Goal: Download file/media

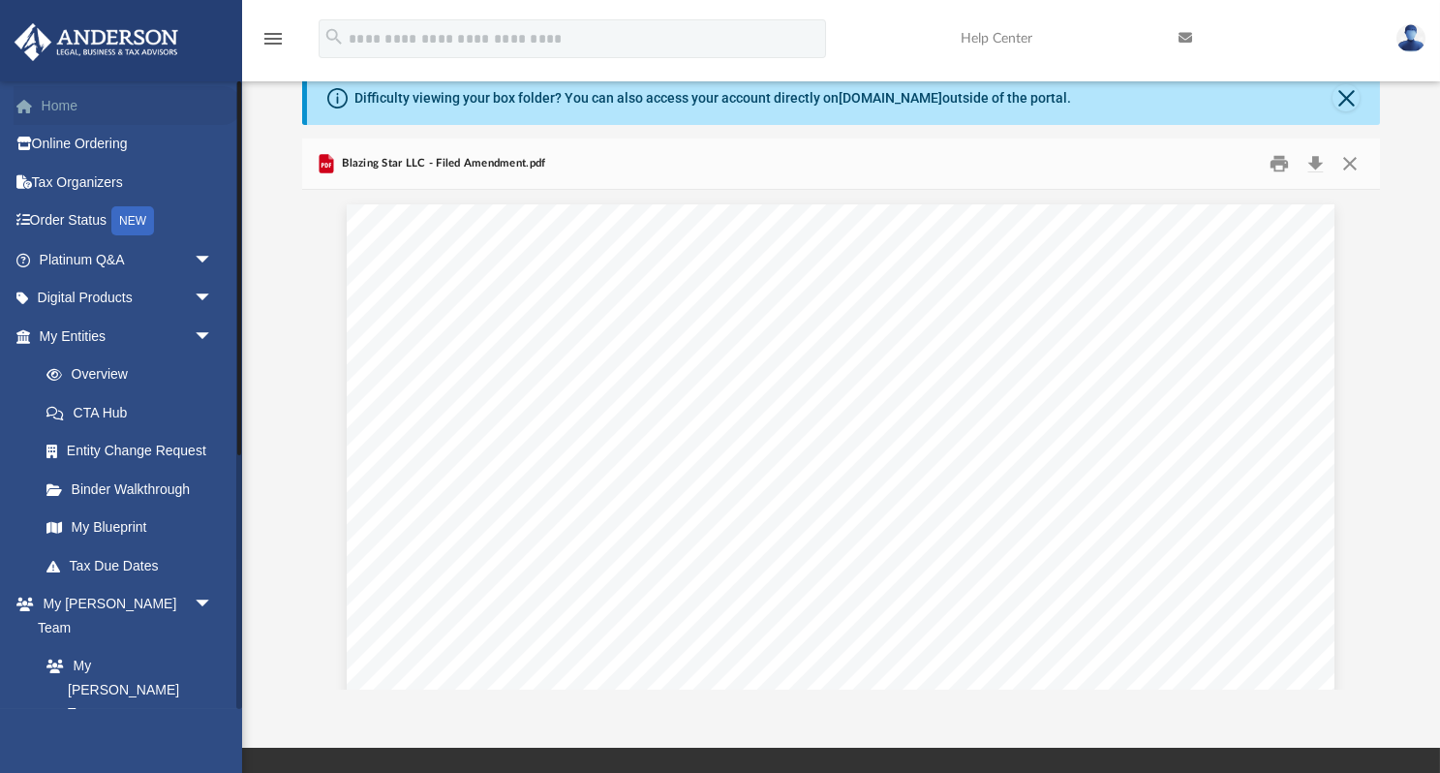
scroll to position [440, 0]
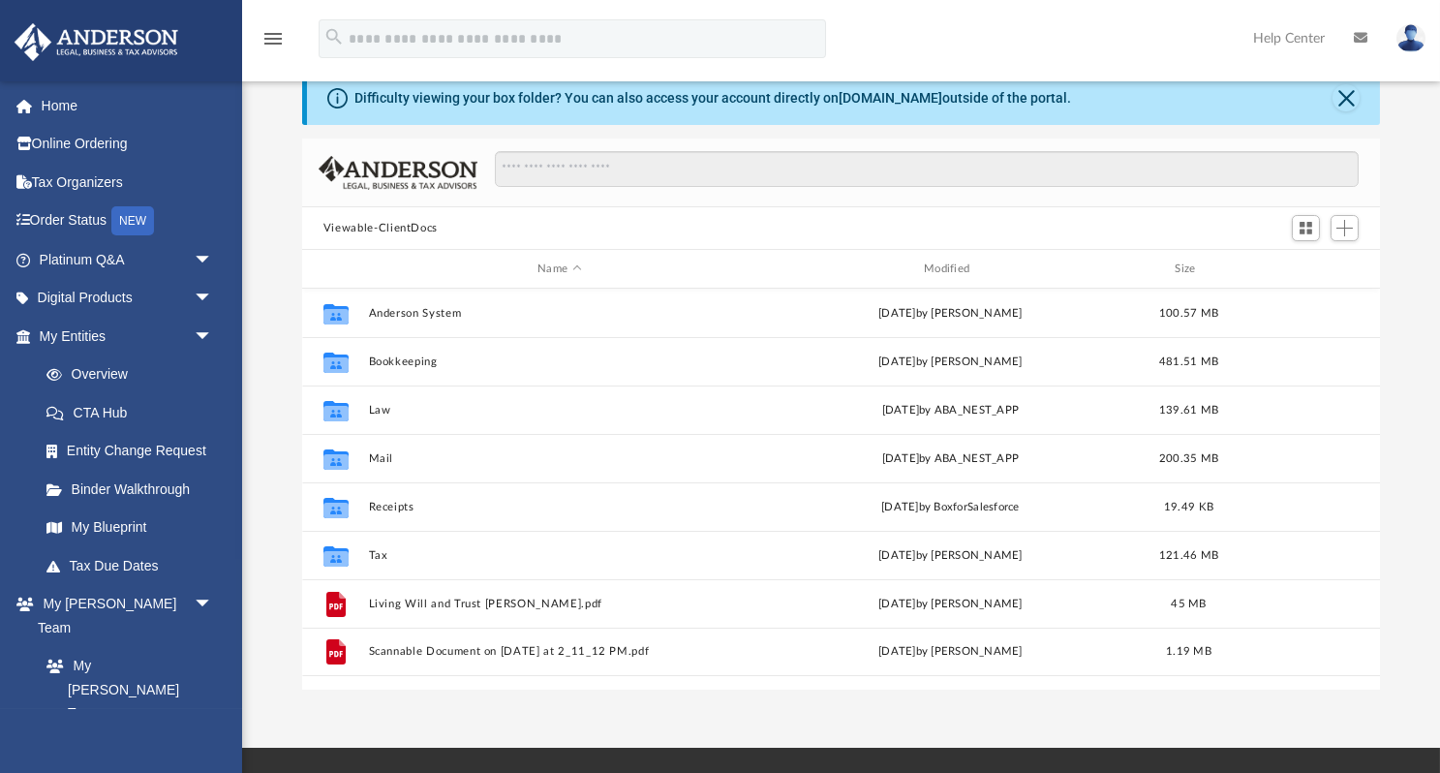
scroll to position [441, 1079]
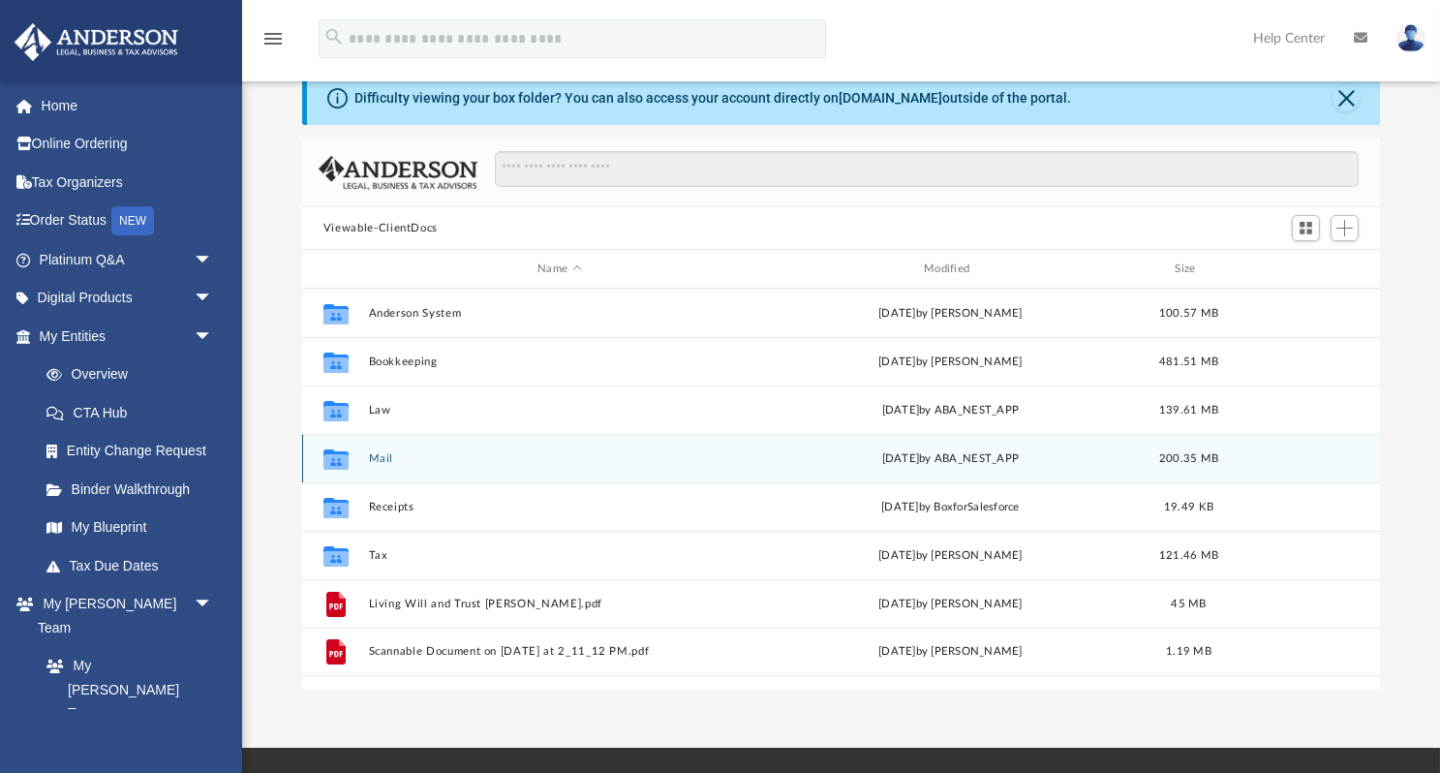
click at [370, 459] on button "Mail" at bounding box center [559, 458] width 383 height 13
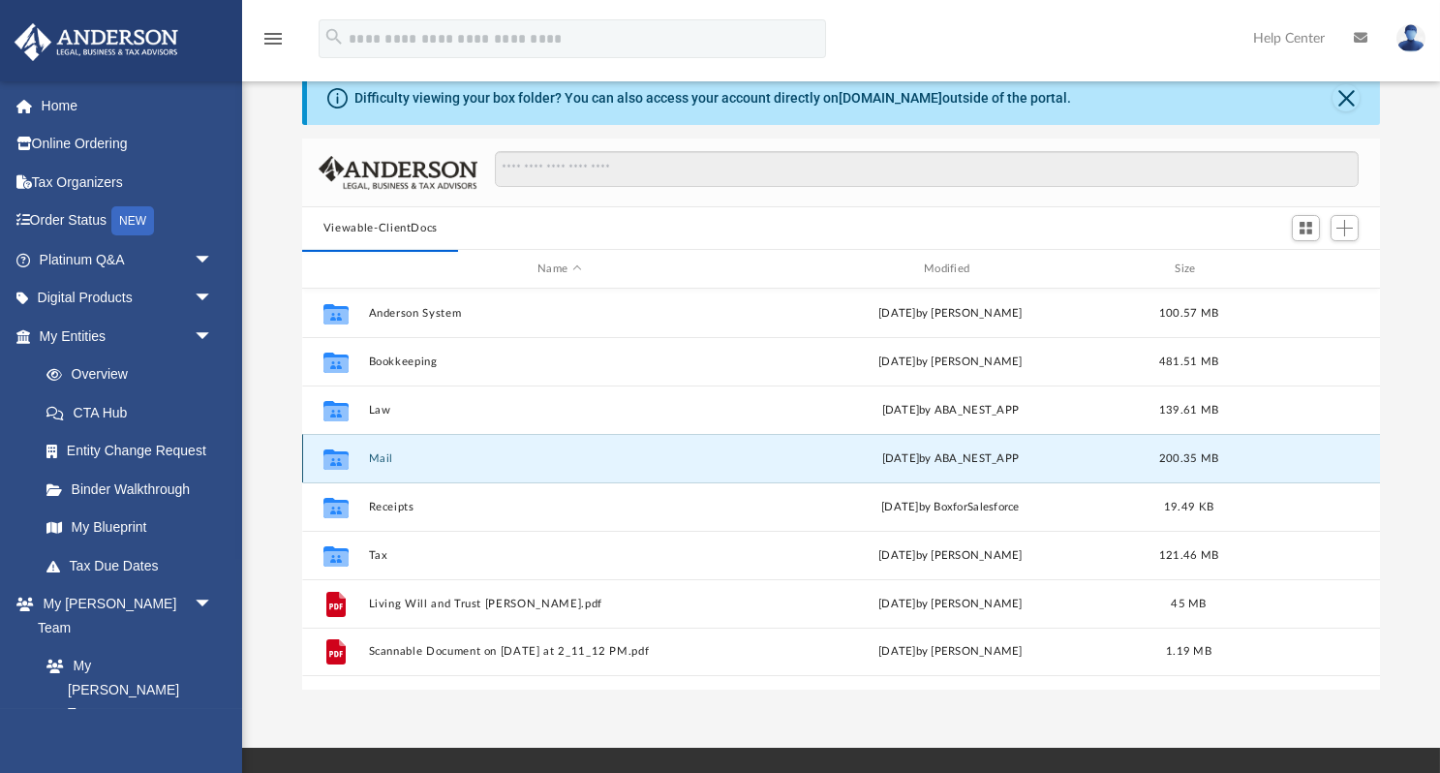
click at [370, 459] on button "Mail" at bounding box center [559, 458] width 383 height 13
click at [372, 453] on button "Mail" at bounding box center [559, 458] width 383 height 13
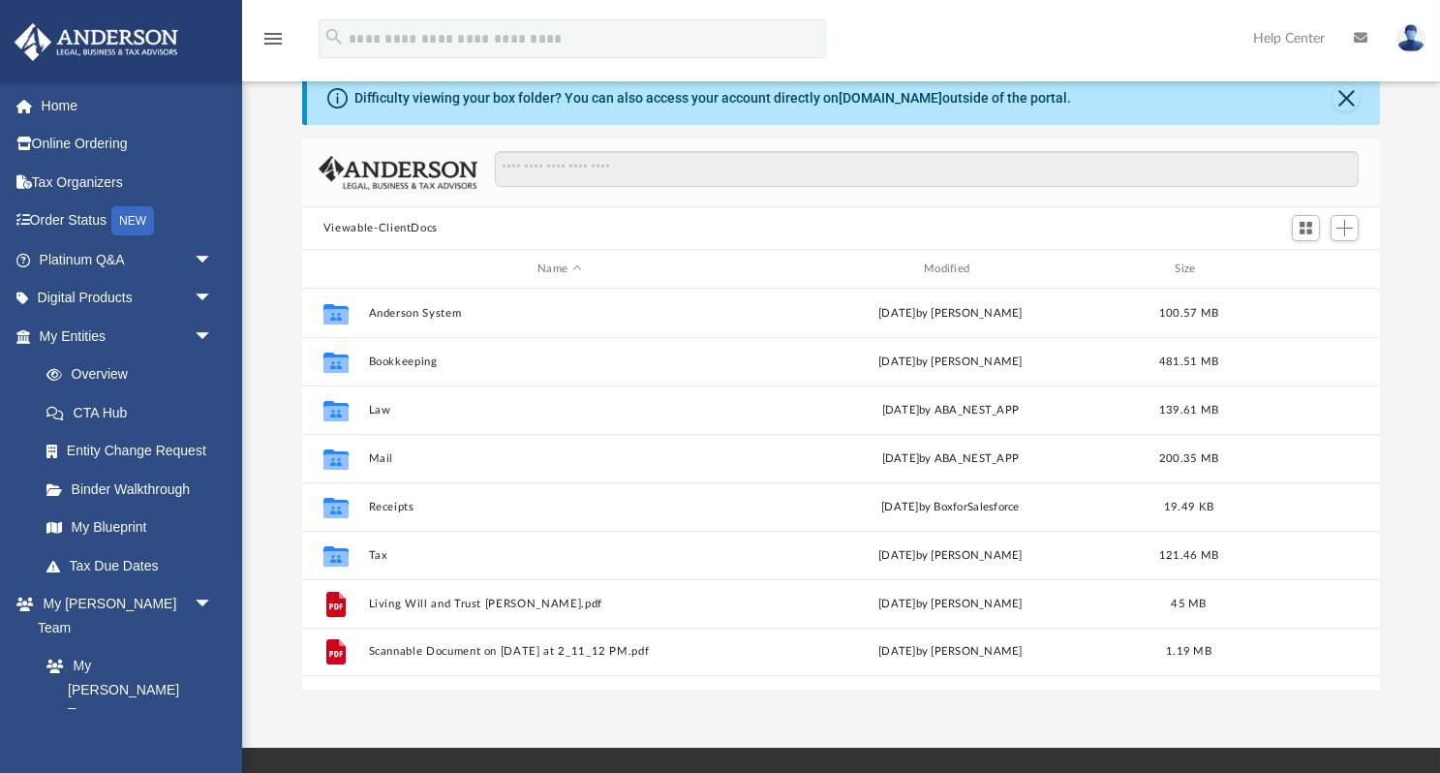
scroll to position [441, 1079]
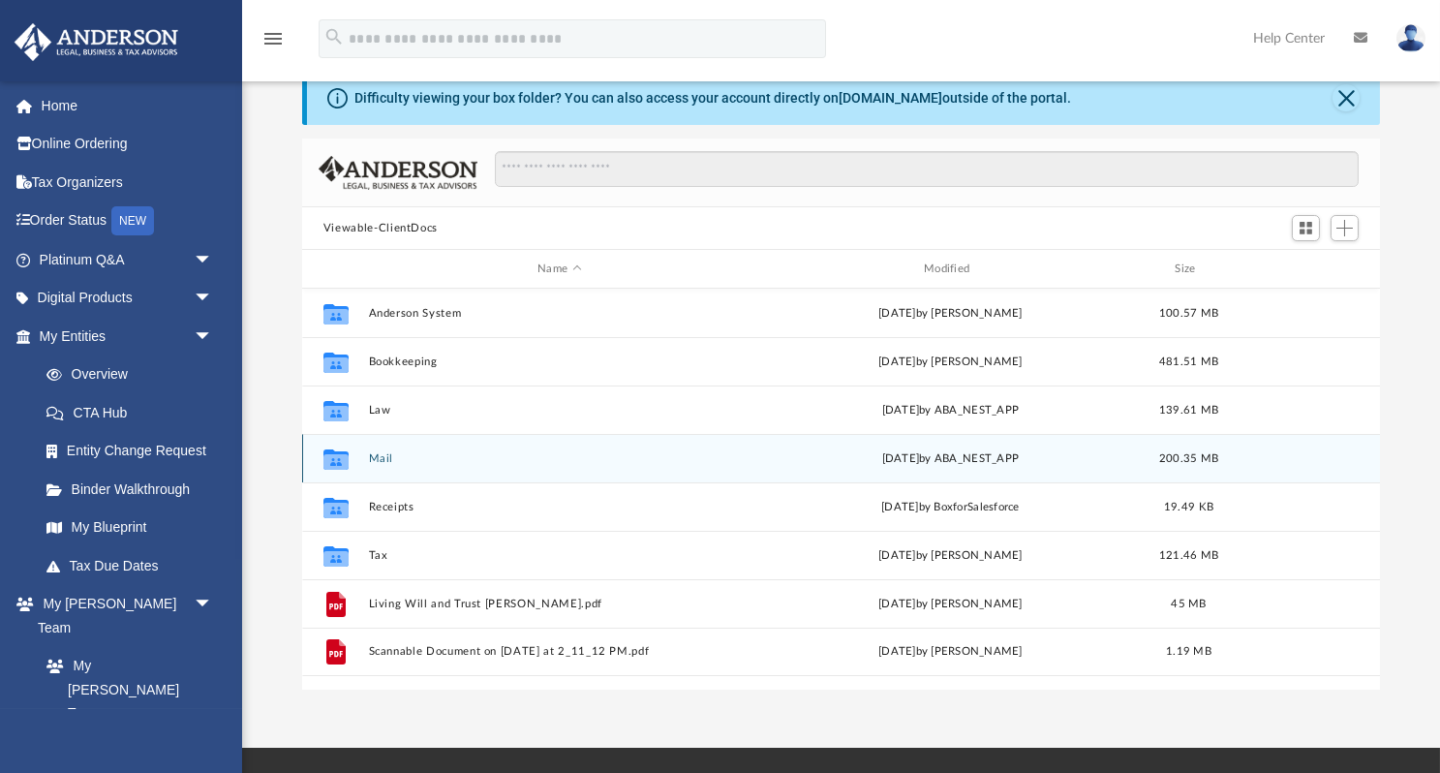
click at [380, 456] on button "Mail" at bounding box center [559, 458] width 383 height 13
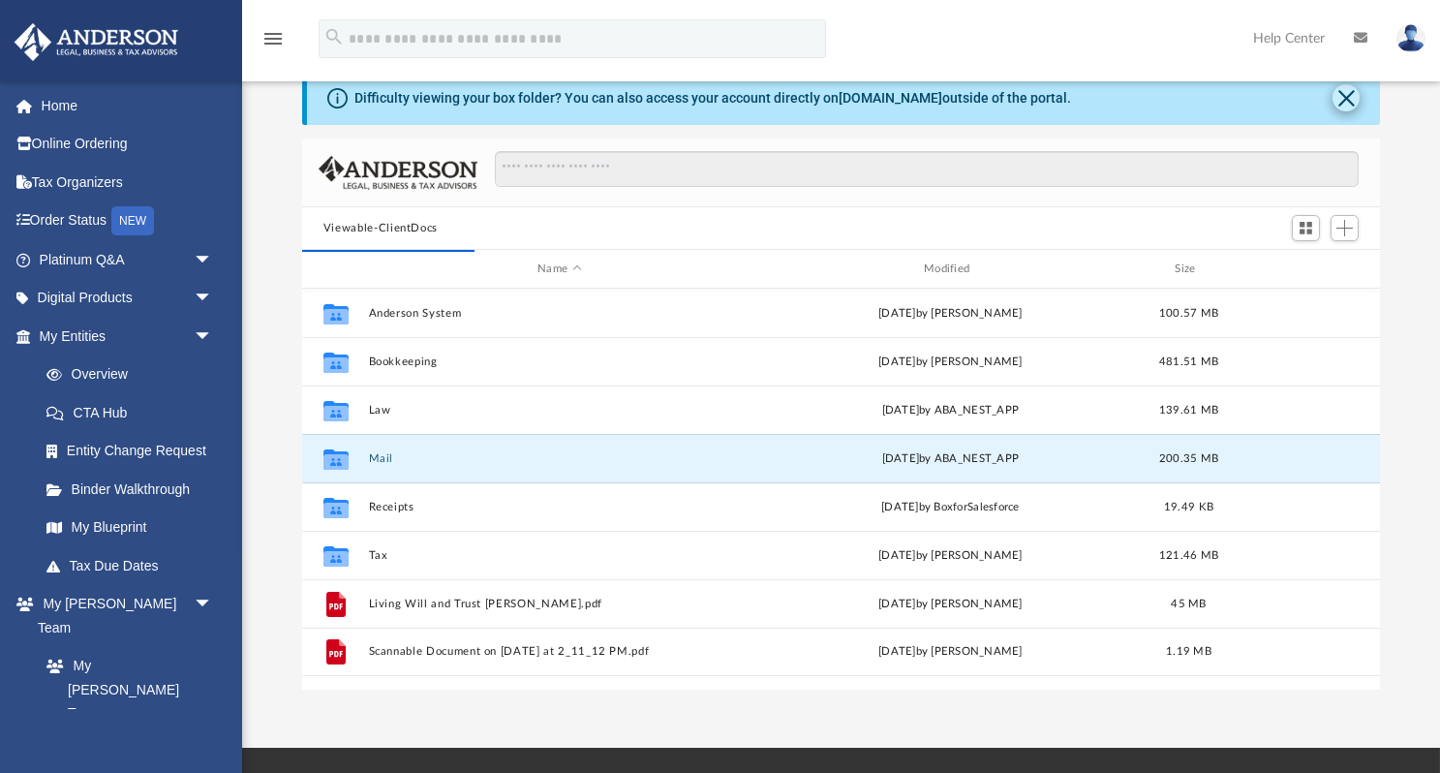
click at [1346, 98] on button "Close" at bounding box center [1346, 97] width 27 height 27
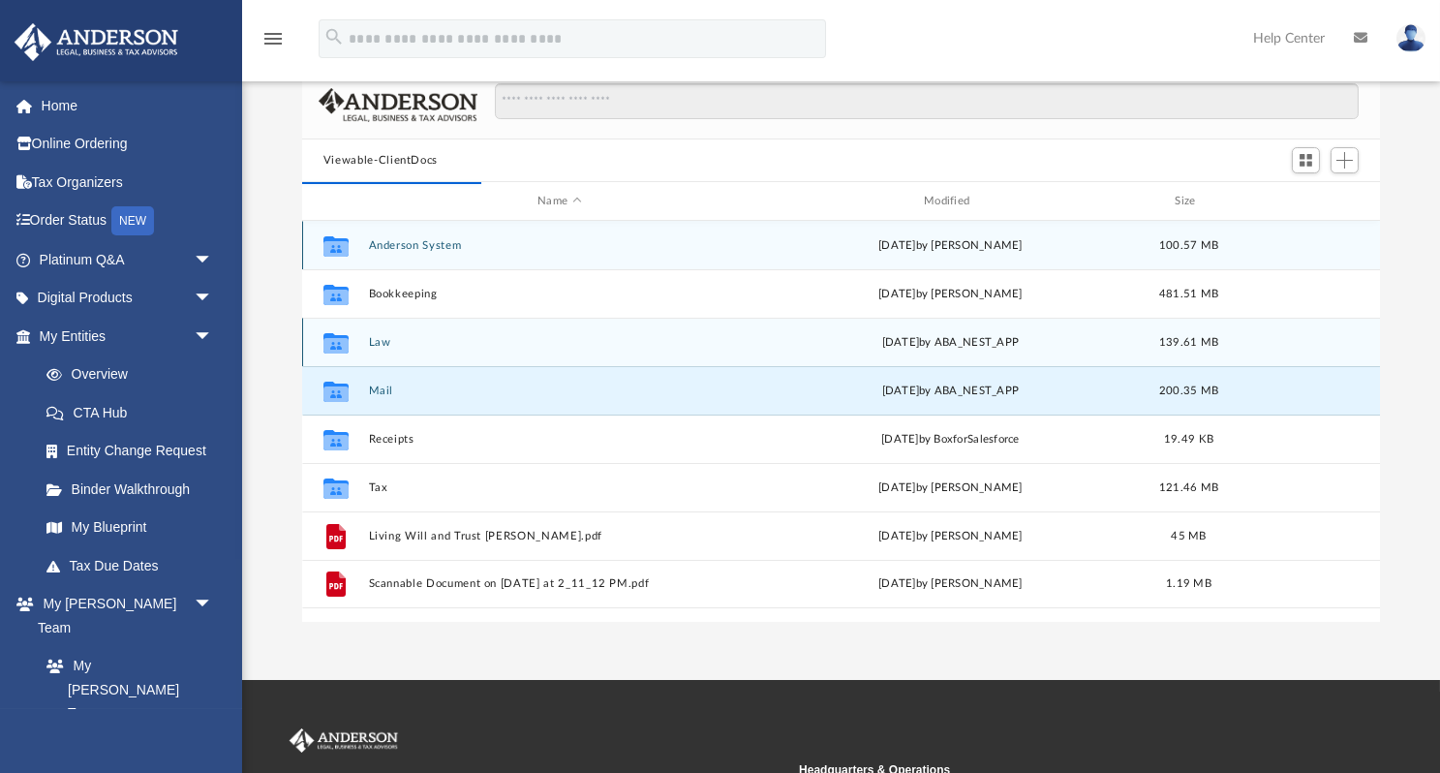
scroll to position [382, 1079]
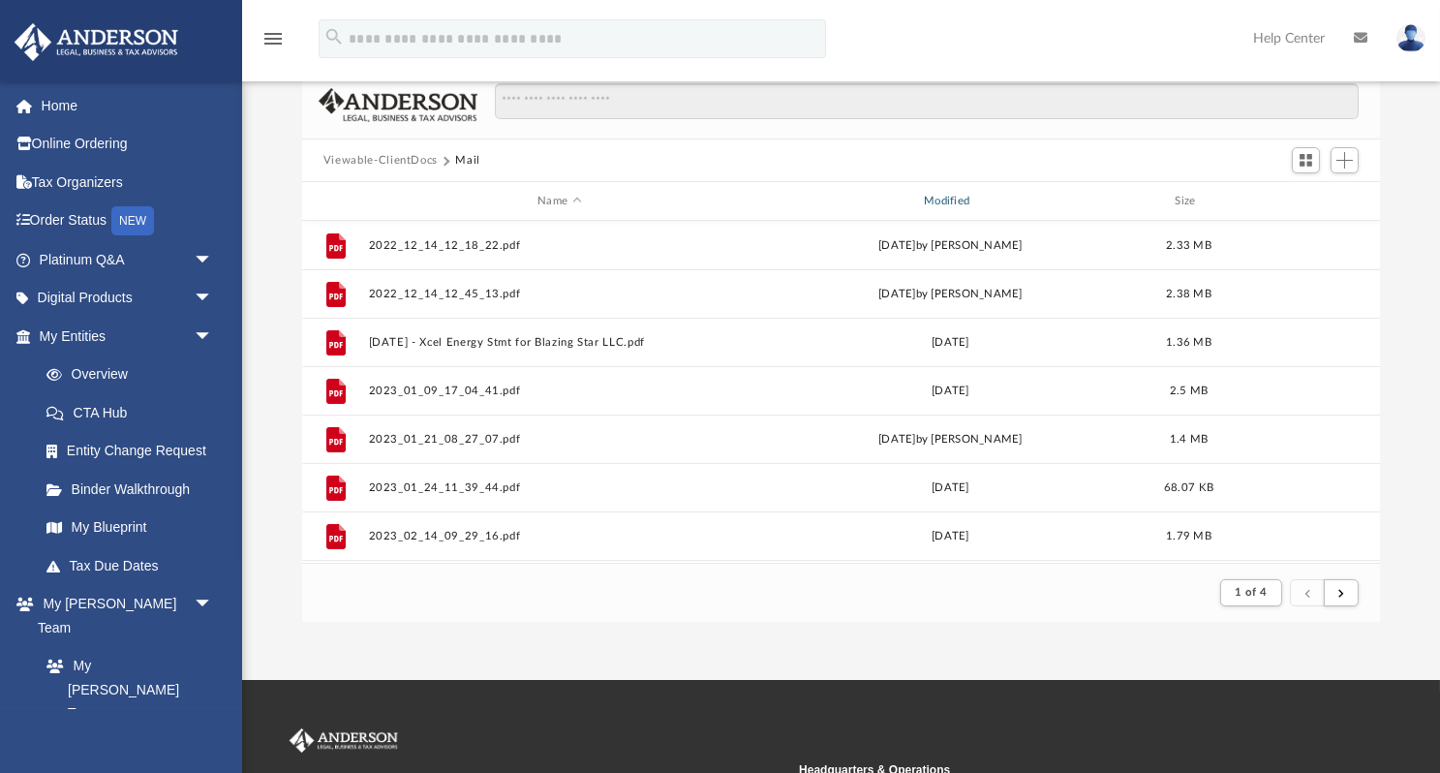
click at [953, 197] on div "Modified" at bounding box center [949, 201] width 383 height 17
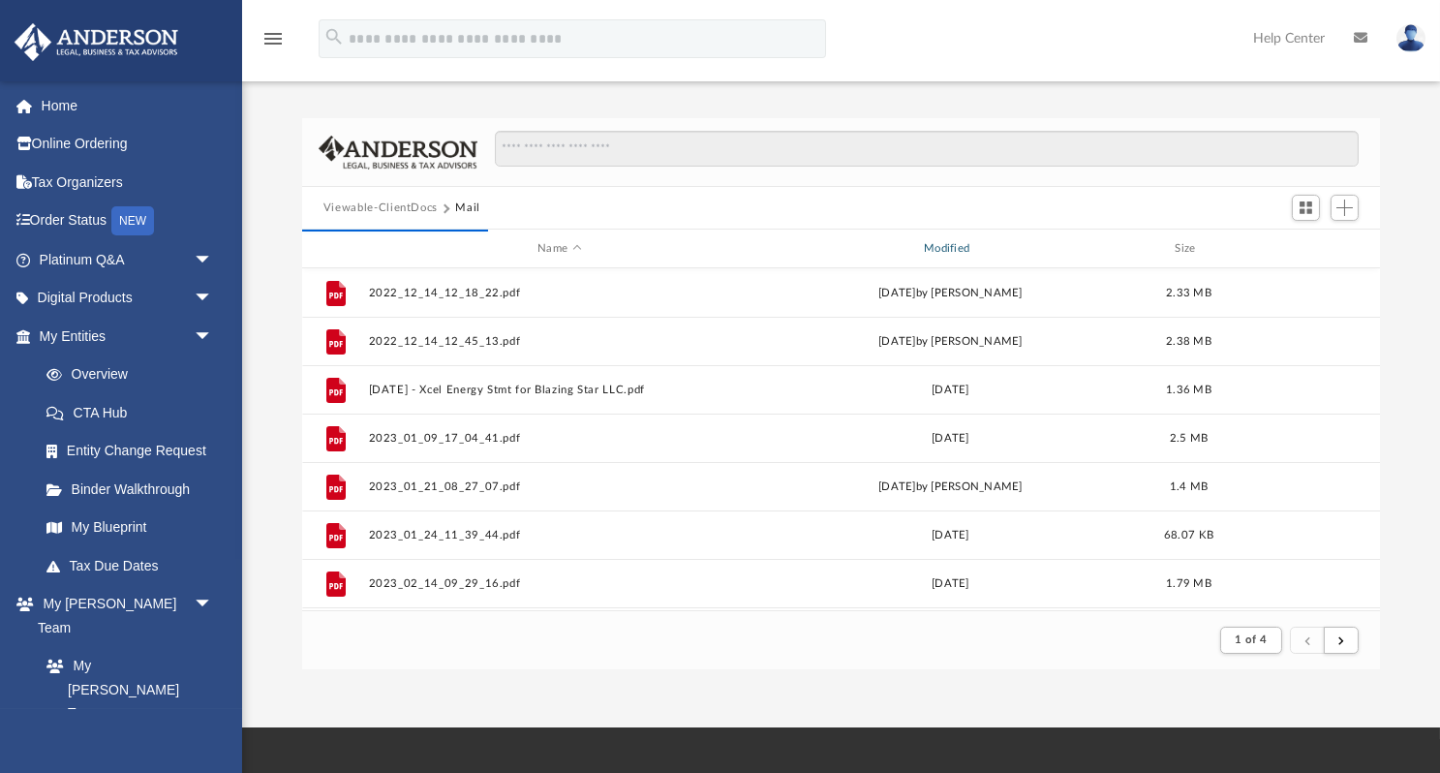
scroll to position [0, 0]
click at [944, 246] on div "Modified" at bounding box center [949, 248] width 383 height 17
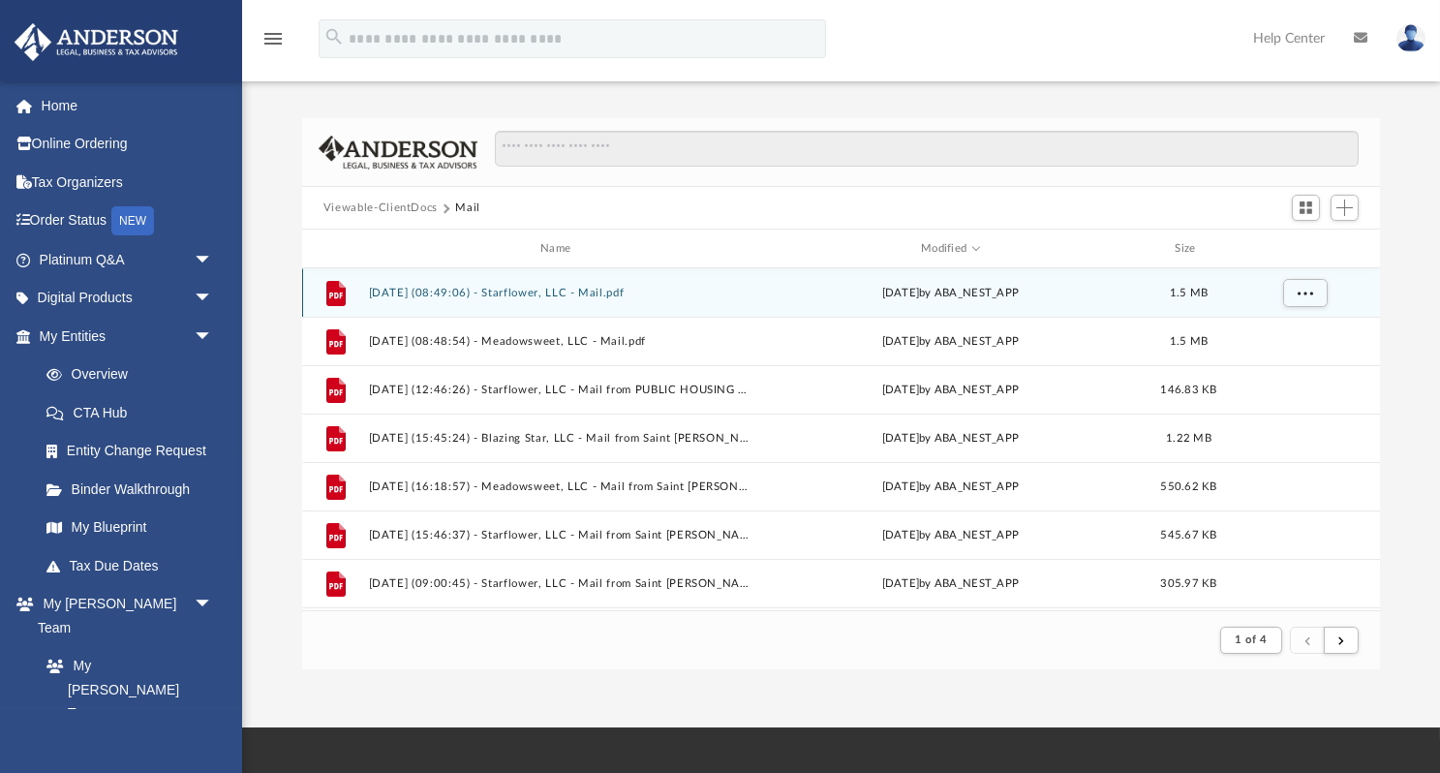
click at [492, 291] on button "[DATE] (08:49:06) - Starflower, LLC - Mail.pdf" at bounding box center [559, 293] width 383 height 13
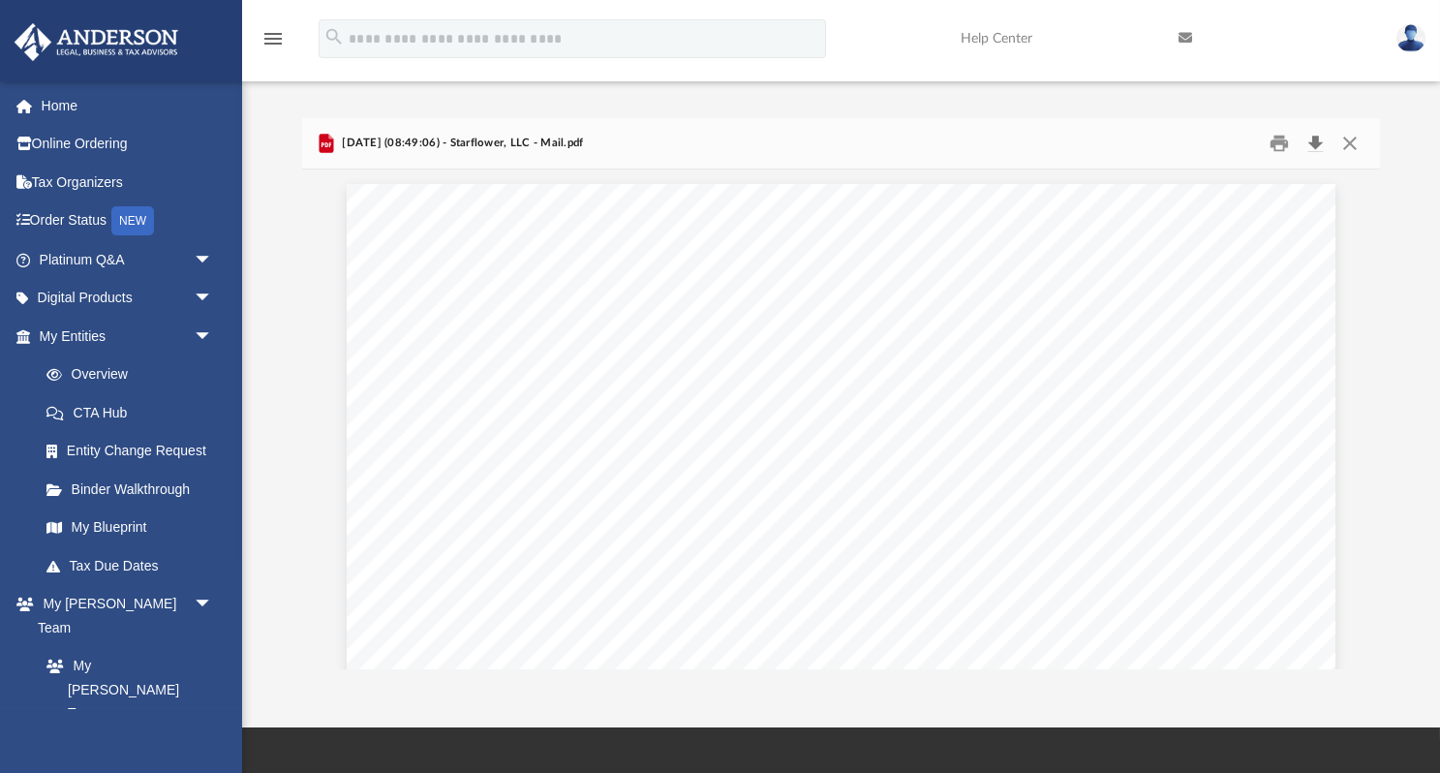
click at [1312, 143] on button "Download" at bounding box center [1315, 144] width 35 height 30
click at [1347, 140] on button "Close" at bounding box center [1350, 144] width 35 height 30
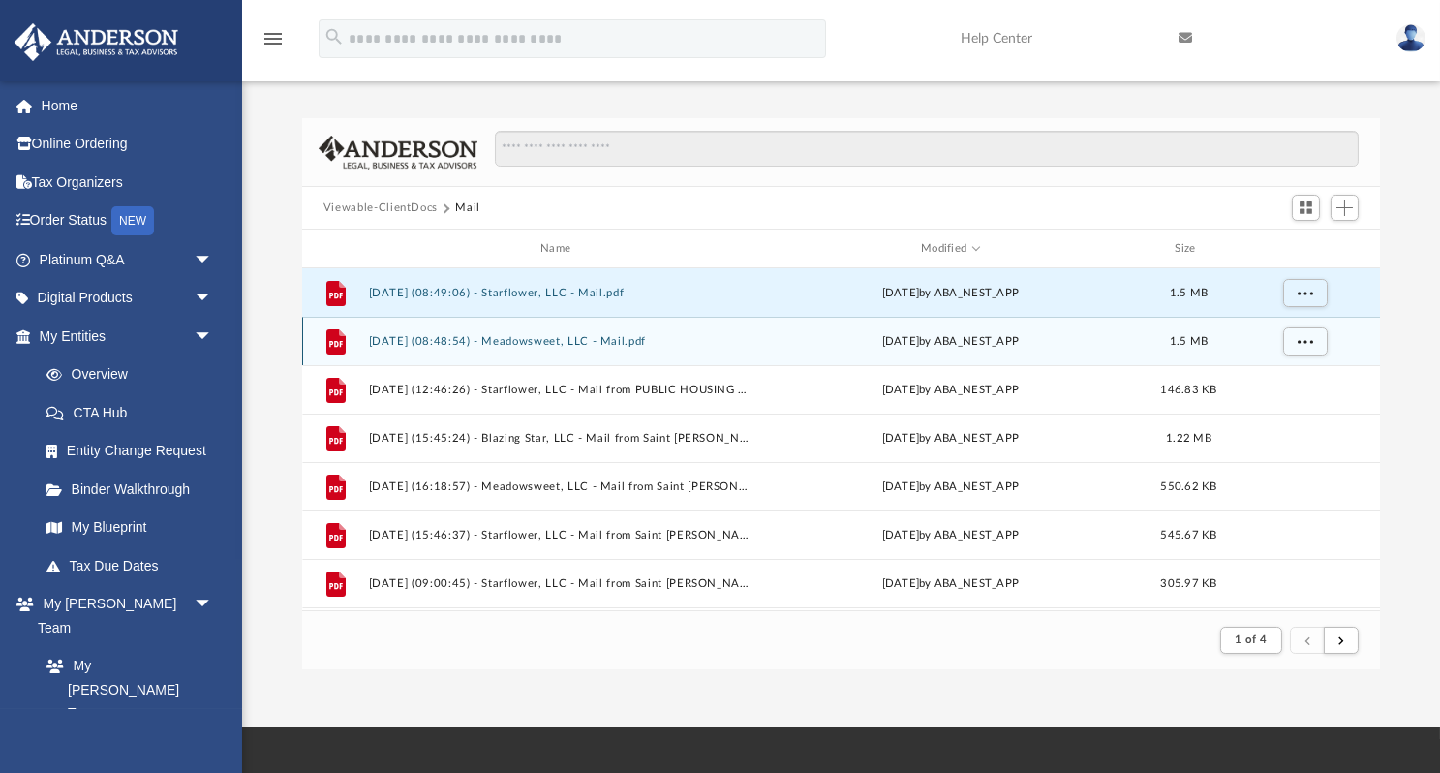
click at [653, 338] on button "[DATE] (08:48:54) - Meadowsweet, LLC - Mail.pdf" at bounding box center [559, 341] width 383 height 13
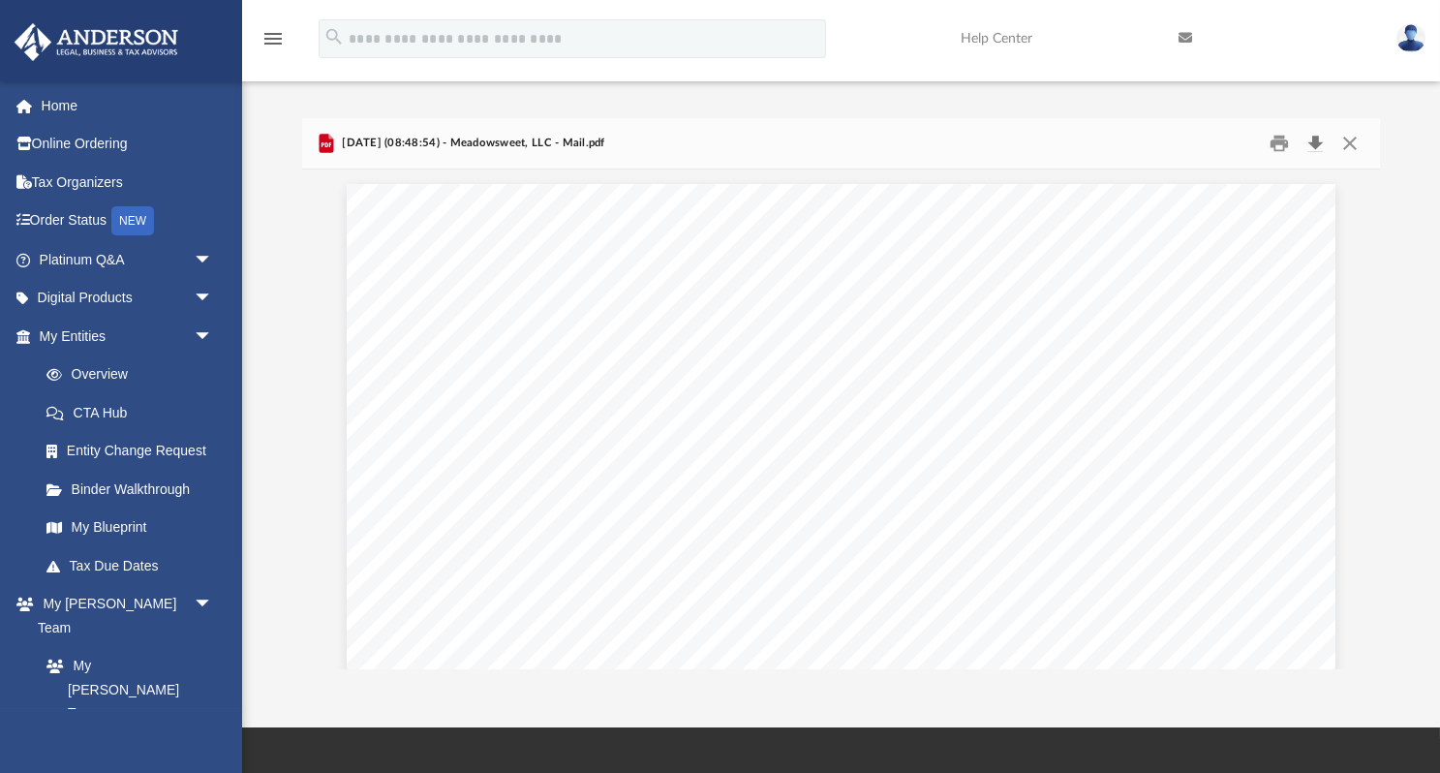
click at [1316, 140] on button "Download" at bounding box center [1315, 144] width 35 height 30
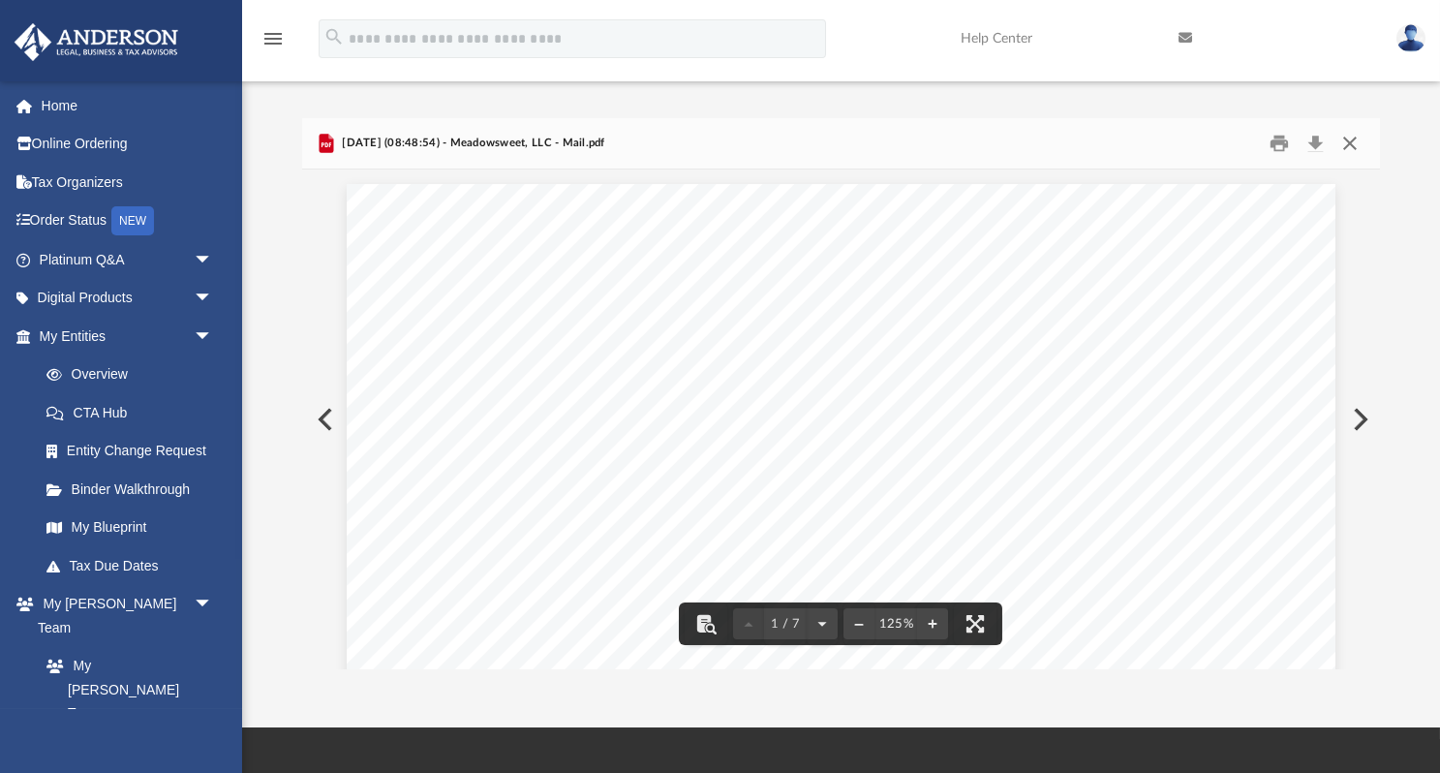
click at [1353, 142] on button "Close" at bounding box center [1350, 144] width 35 height 30
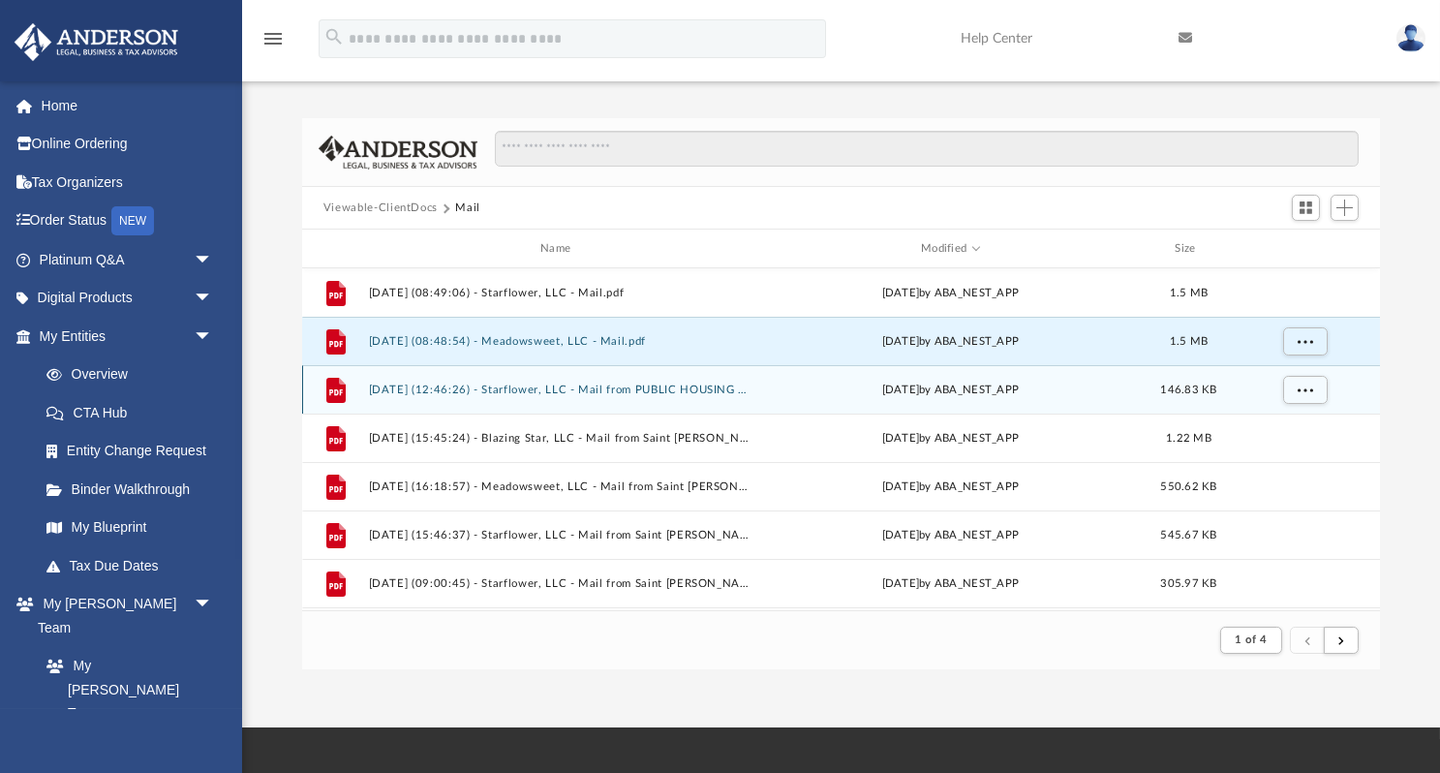
click at [605, 386] on button "[DATE] (12:46:26) - Starflower, LLC - Mail from PUBLIC HOUSING AGENCY [GEOGRAPH…" at bounding box center [559, 389] width 383 height 13
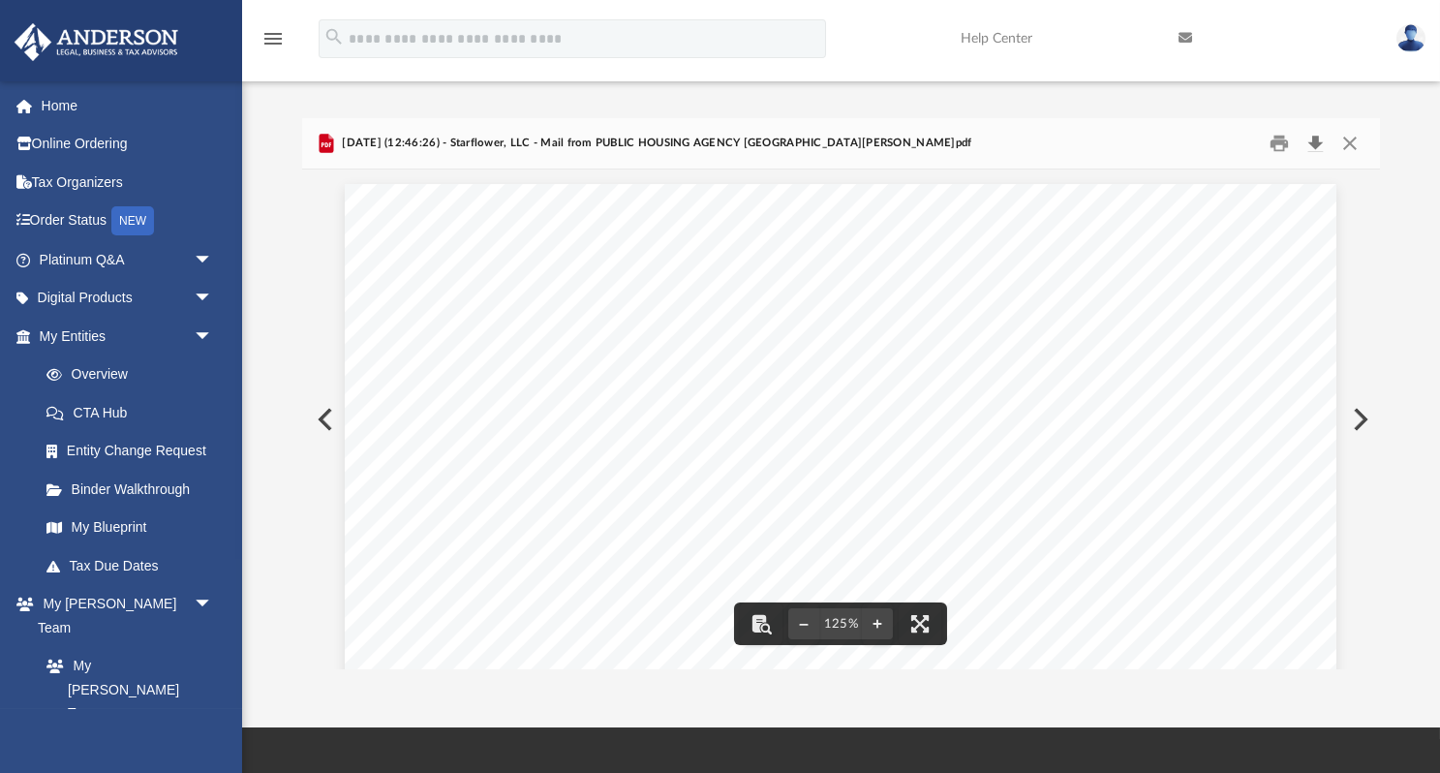
click at [1312, 138] on button "Download" at bounding box center [1315, 144] width 35 height 30
click at [1351, 143] on button "Close" at bounding box center [1350, 144] width 35 height 30
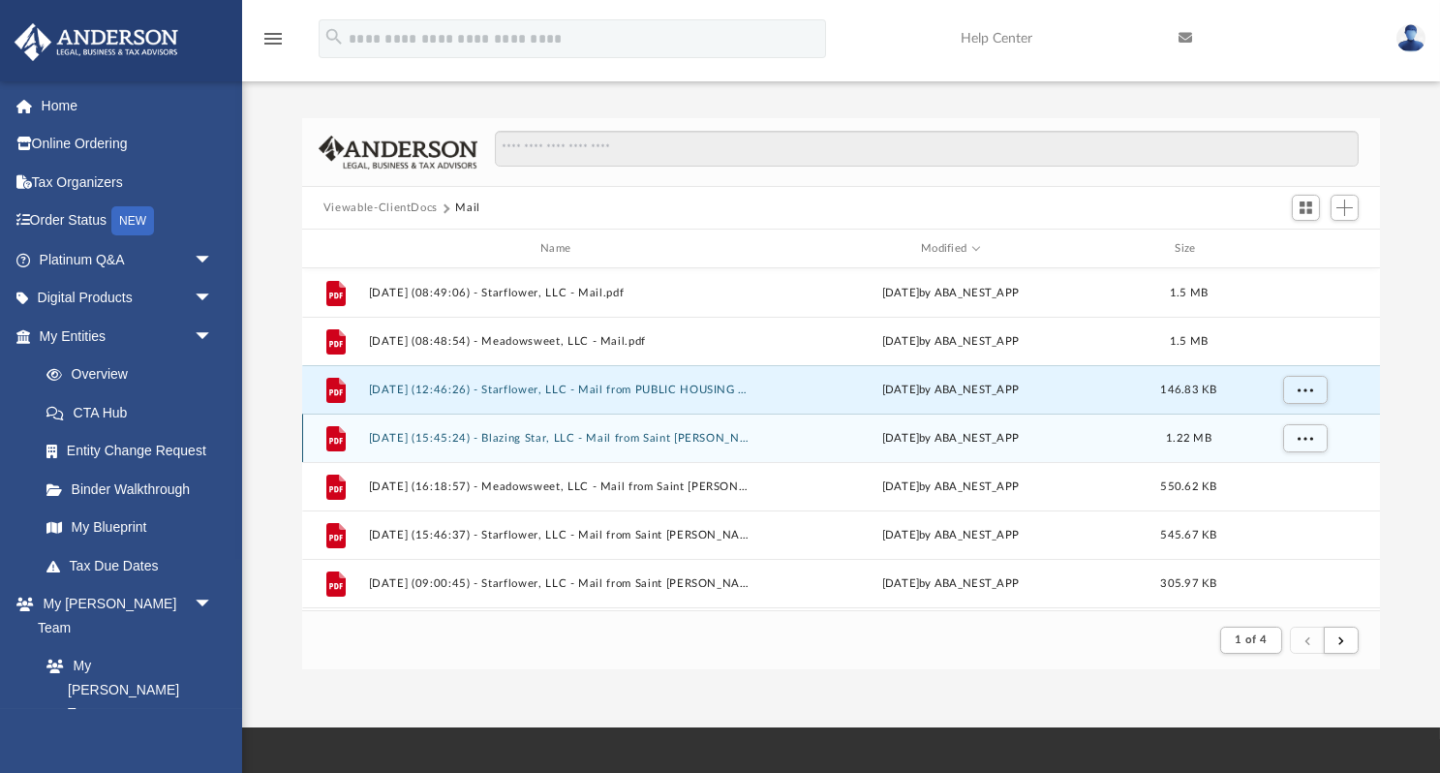
click at [608, 436] on button "[DATE] (15:45:24) - Blazing Star, LLC - Mail from Saint [PERSON_NAME] Regional …" at bounding box center [559, 438] width 383 height 13
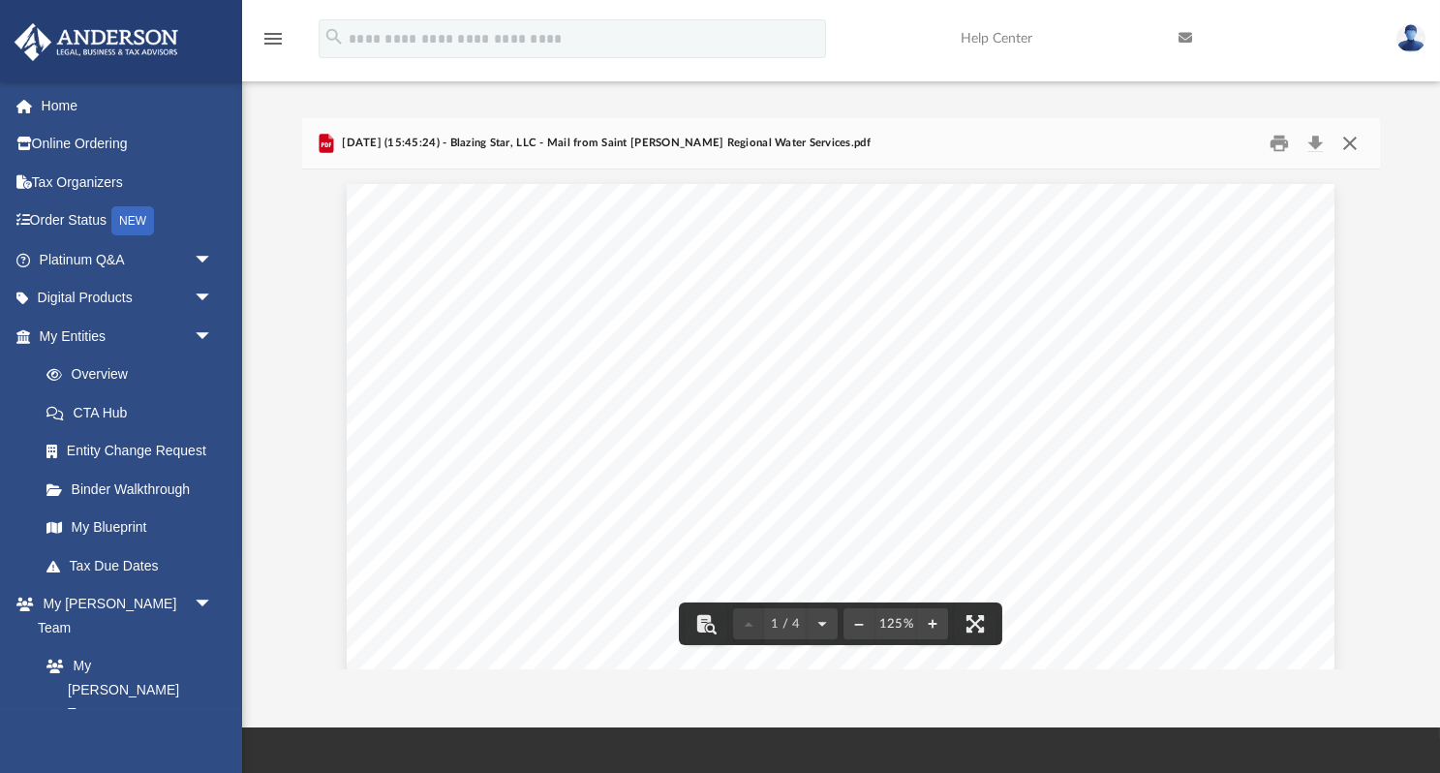
click at [1345, 140] on button "Close" at bounding box center [1350, 144] width 35 height 30
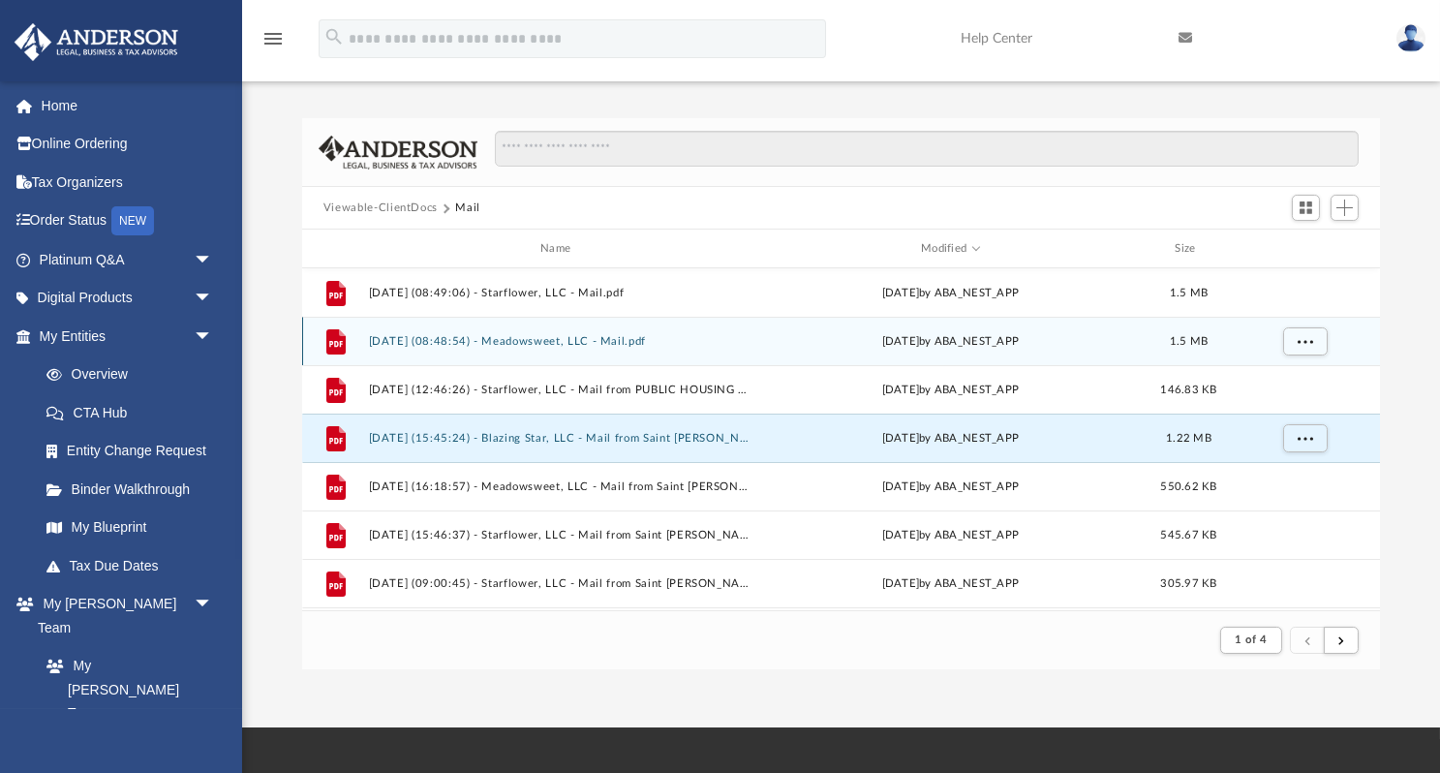
click at [558, 341] on button "[DATE] (08:48:54) - Meadowsweet, LLC - Mail.pdf" at bounding box center [559, 341] width 383 height 13
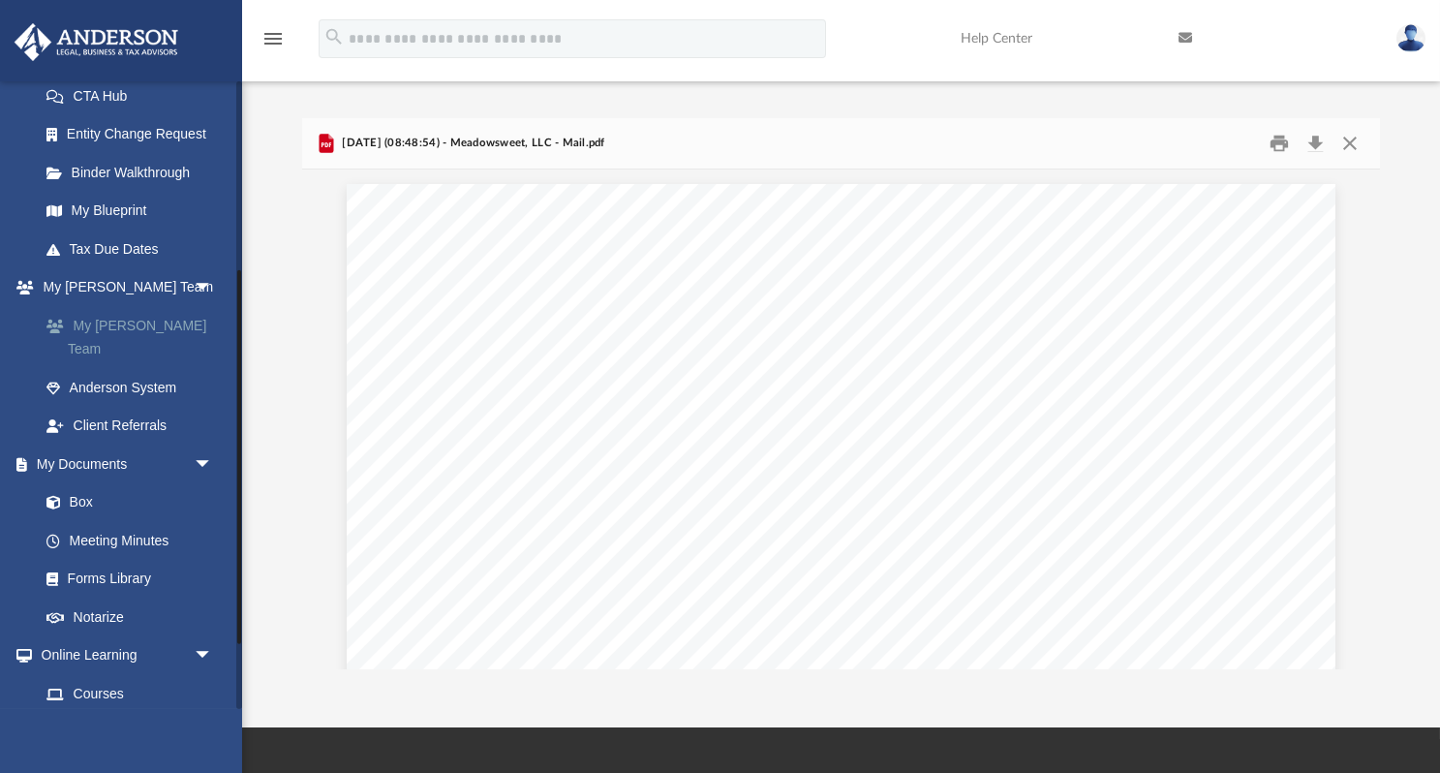
scroll to position [319, 0]
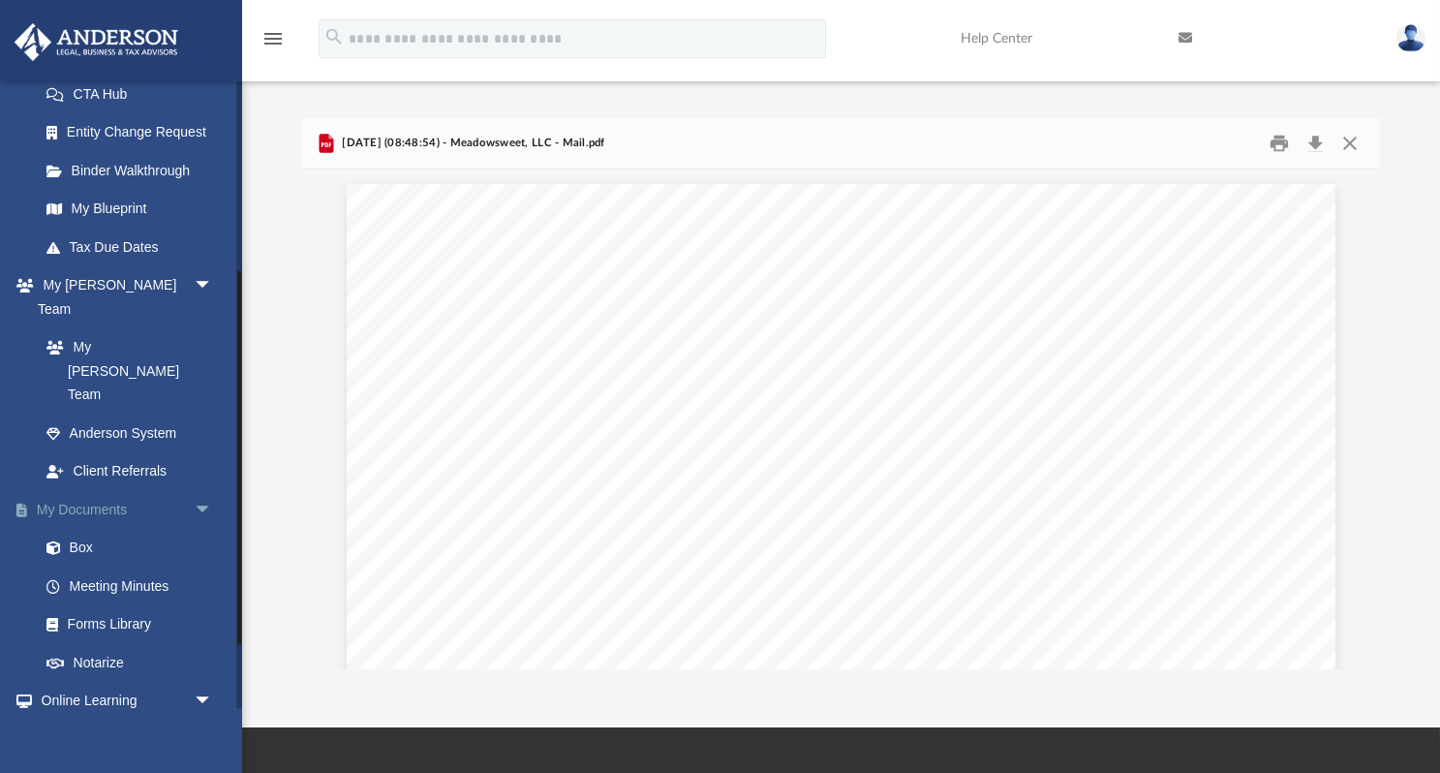
click at [94, 490] on link "My Documents arrow_drop_down" at bounding box center [128, 509] width 229 height 39
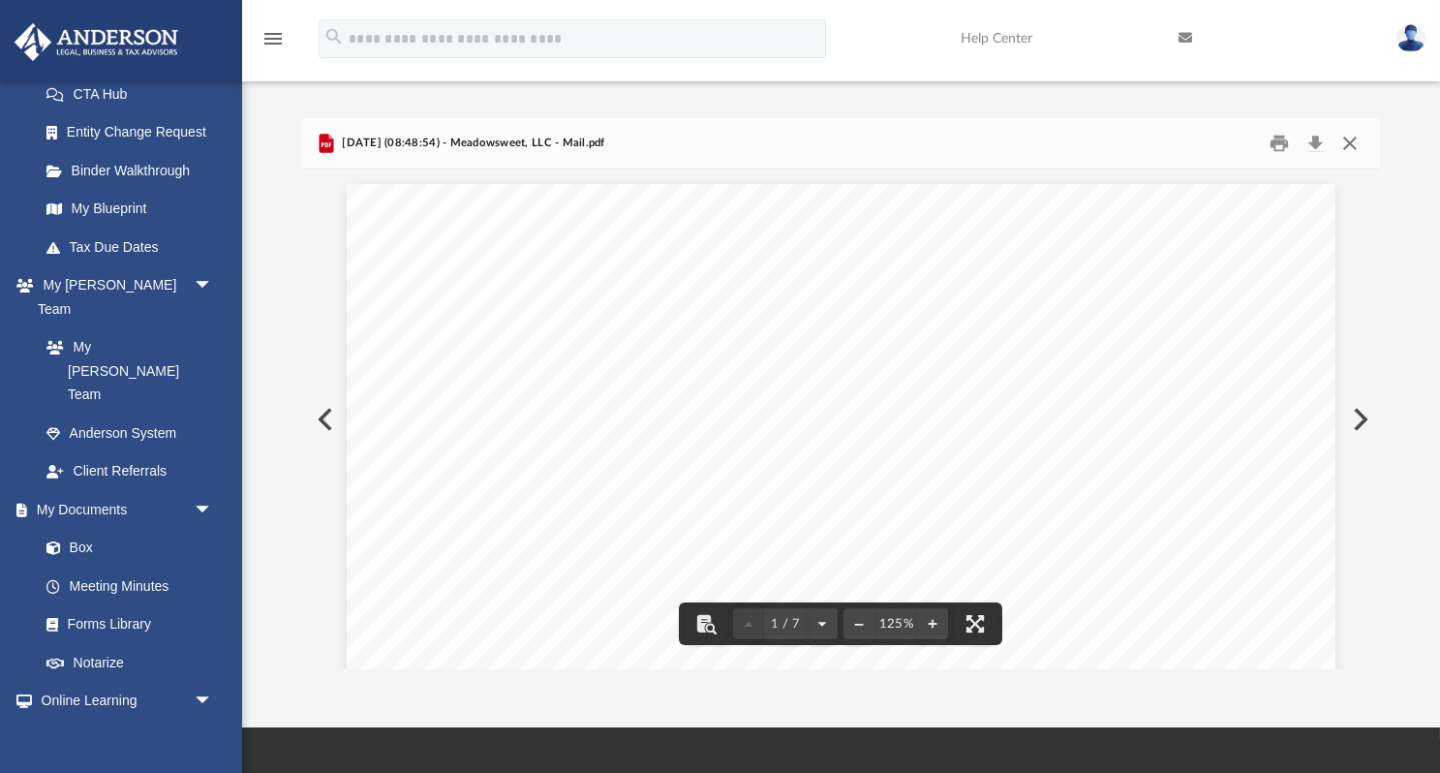
click at [1351, 138] on button "Close" at bounding box center [1350, 144] width 35 height 30
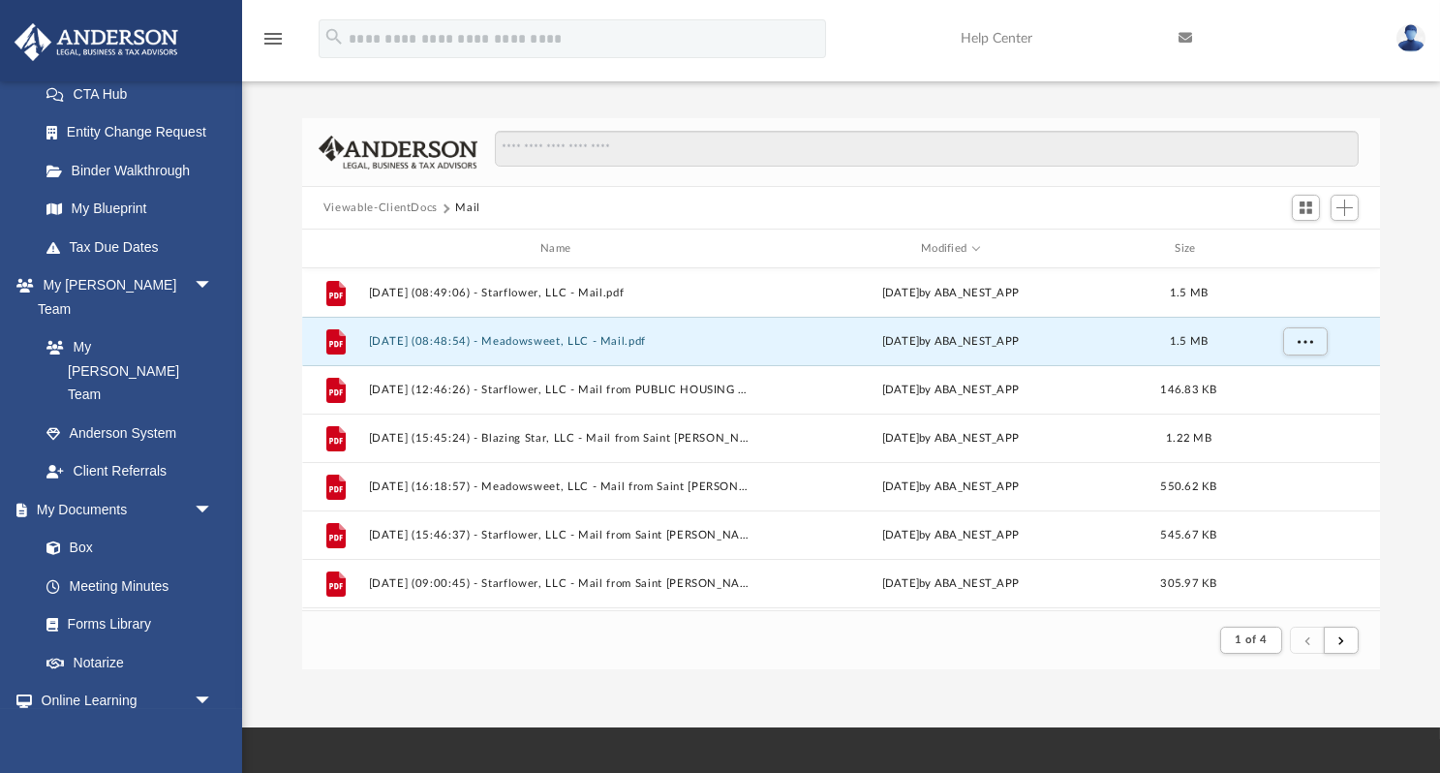
click at [385, 203] on button "Viewable-ClientDocs" at bounding box center [380, 207] width 114 height 17
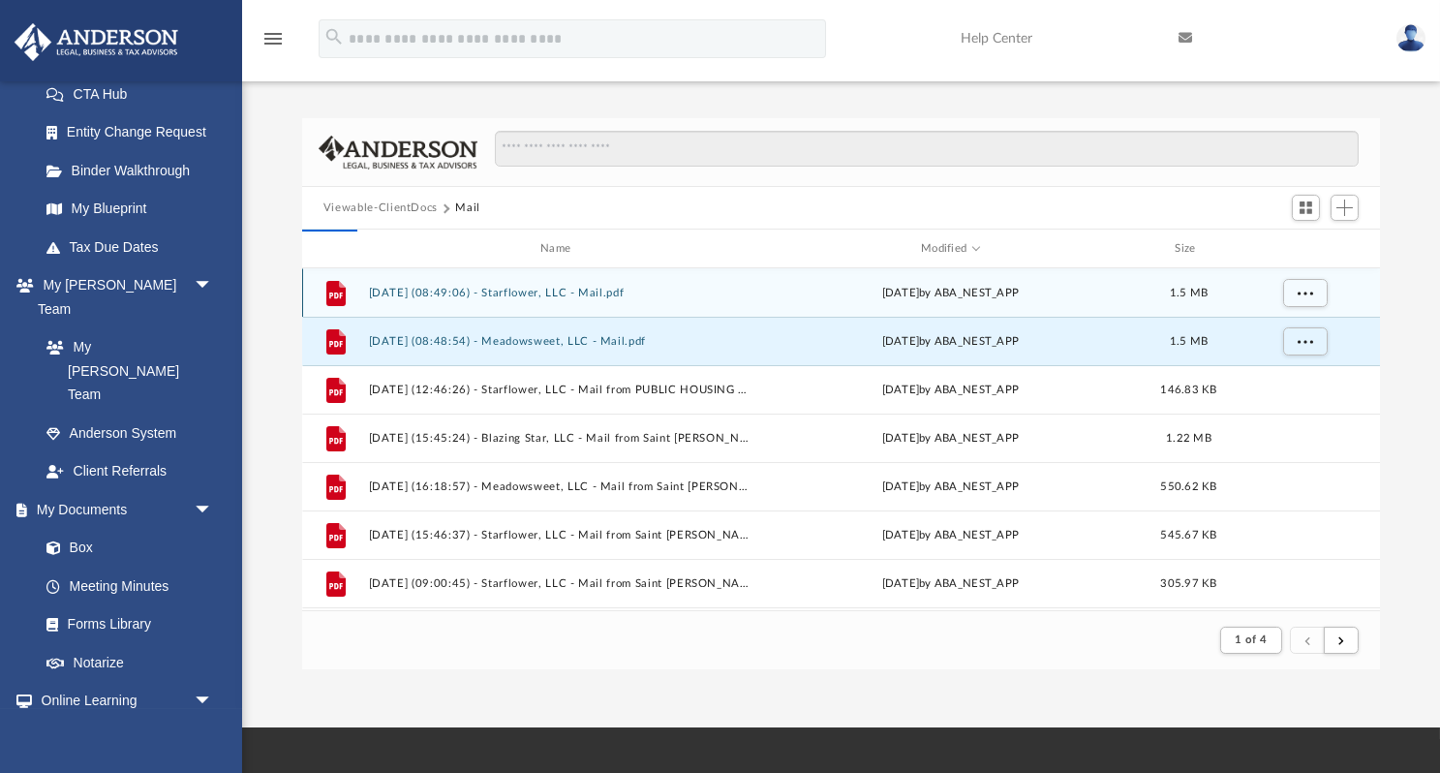
scroll to position [441, 1079]
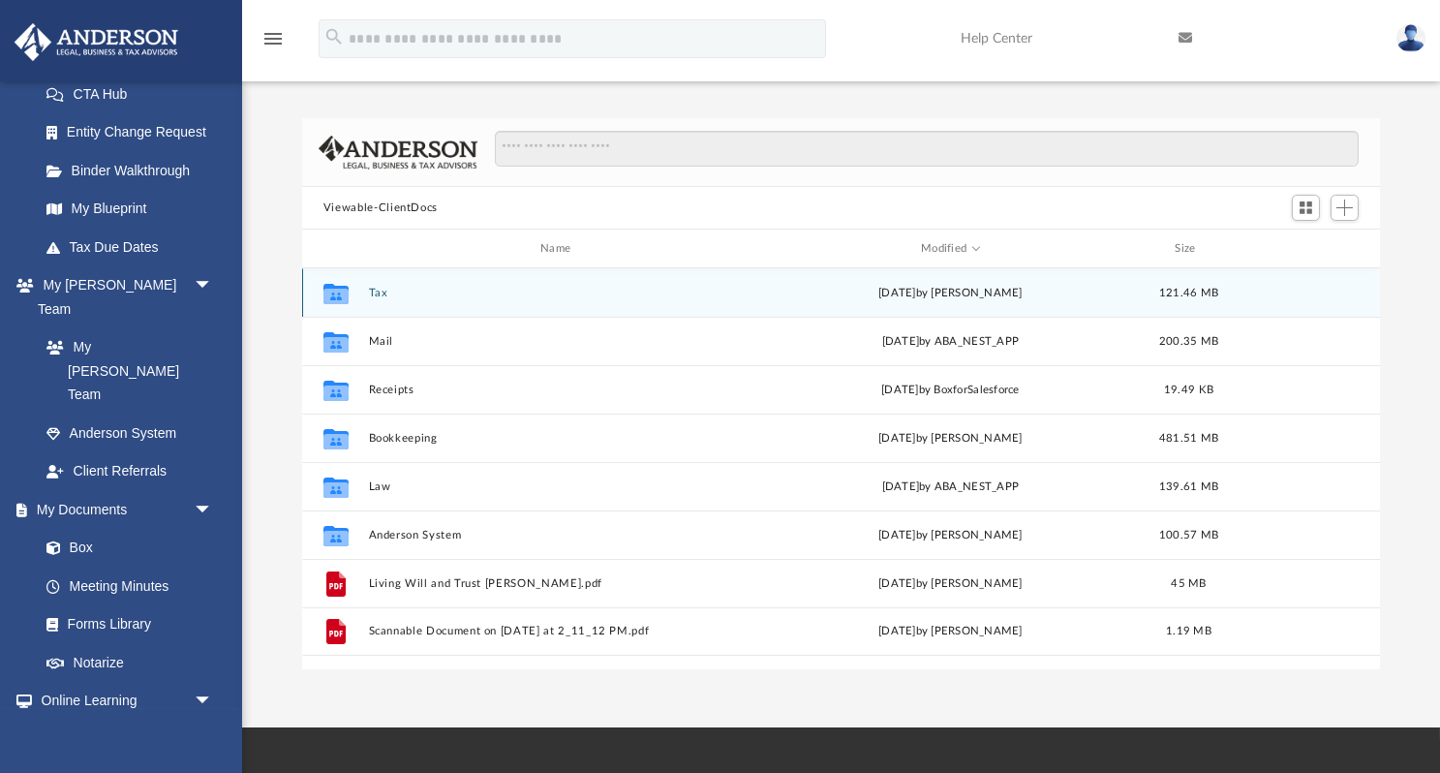
click at [369, 289] on button "Tax" at bounding box center [559, 293] width 383 height 13
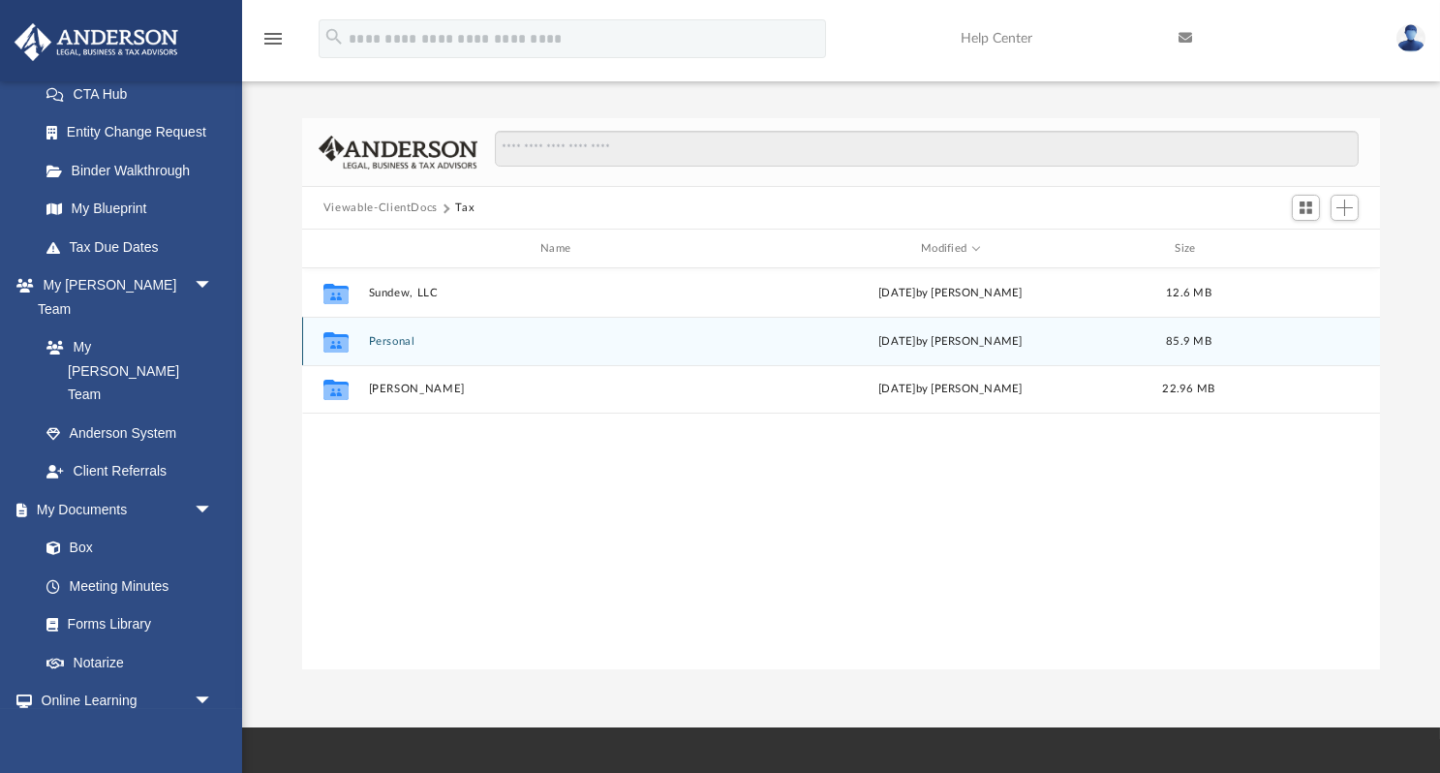
click at [394, 337] on button "Personal" at bounding box center [559, 341] width 383 height 13
